Goal: Task Accomplishment & Management: Use online tool/utility

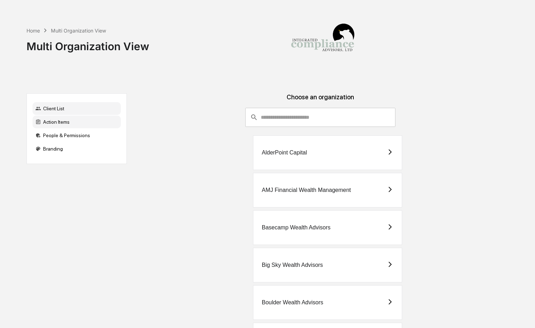
click at [92, 122] on div "Action Items" at bounding box center [77, 122] width 88 height 13
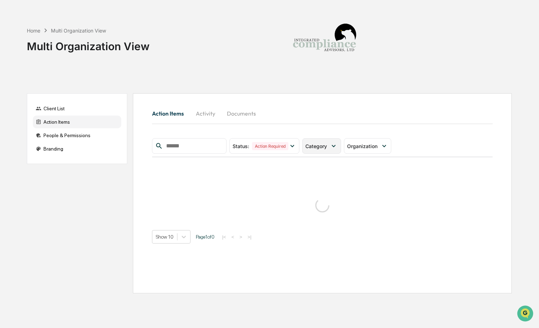
click at [315, 141] on div "Category" at bounding box center [321, 146] width 39 height 16
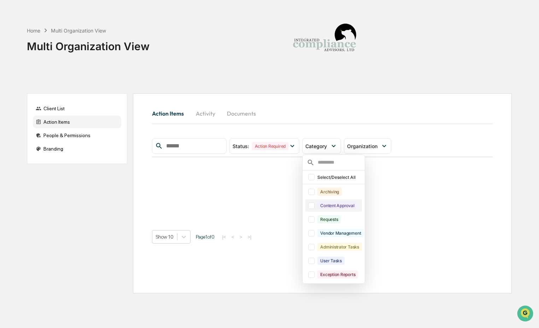
click at [333, 207] on div "Content Approval" at bounding box center [337, 205] width 40 height 8
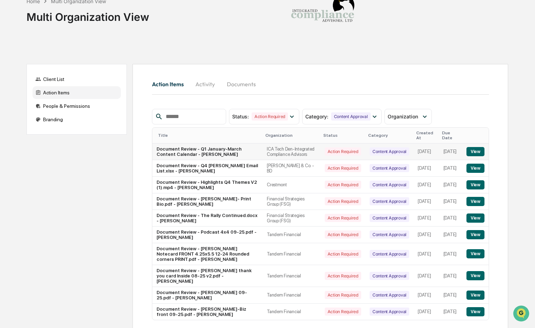
scroll to position [35, 0]
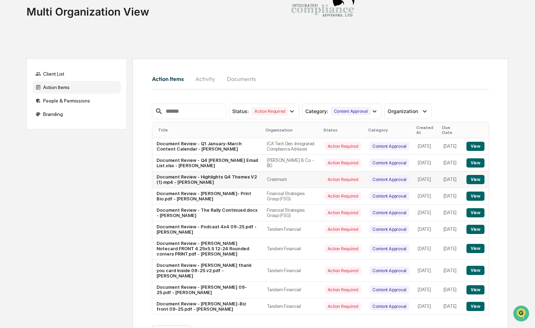
click at [476, 182] on button "View" at bounding box center [475, 179] width 18 height 9
